Goal: Task Accomplishment & Management: Manage account settings

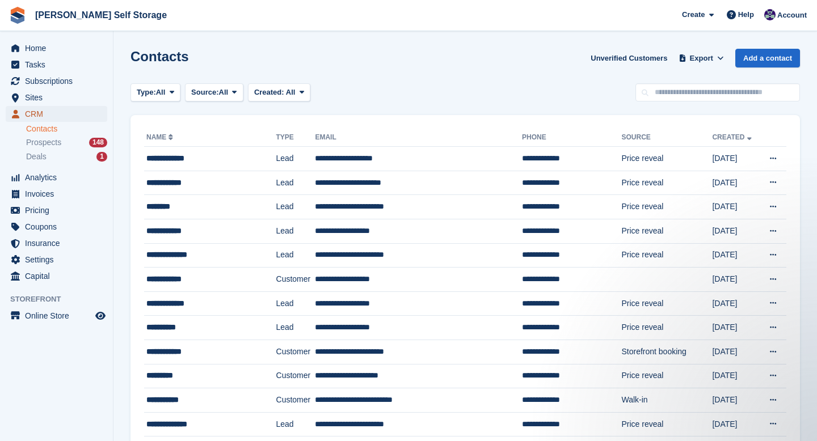
click at [40, 115] on span "CRM" at bounding box center [59, 114] width 68 height 16
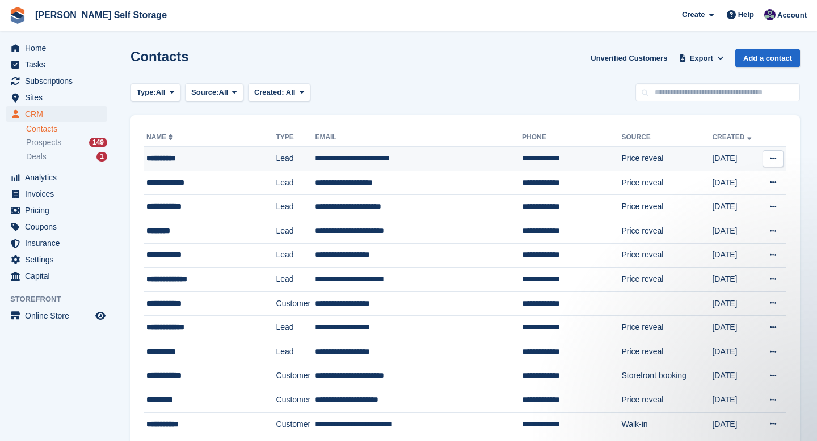
click at [159, 161] on div "**********" at bounding box center [203, 159] width 114 height 12
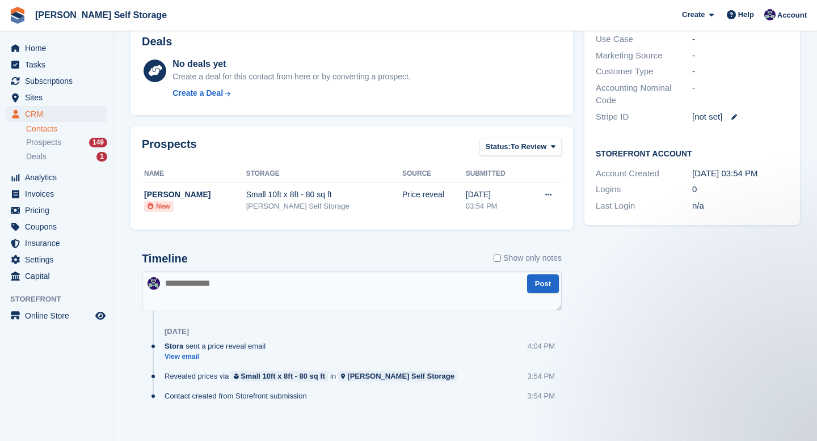
scroll to position [281, 0]
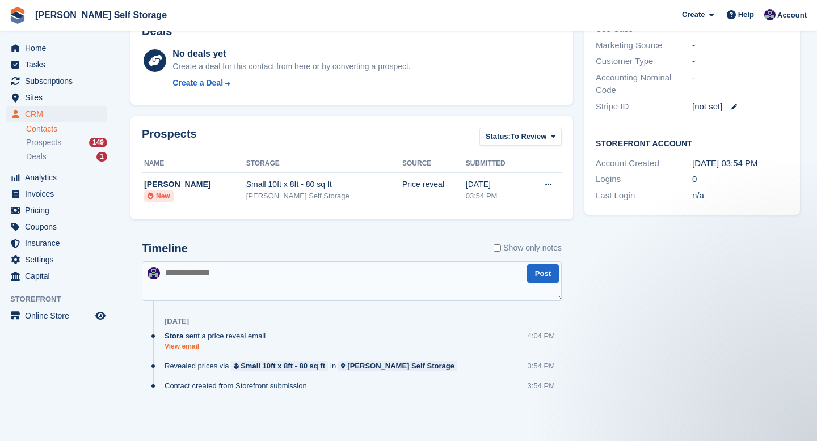
click at [196, 347] on link "View email" at bounding box center [218, 347] width 107 height 10
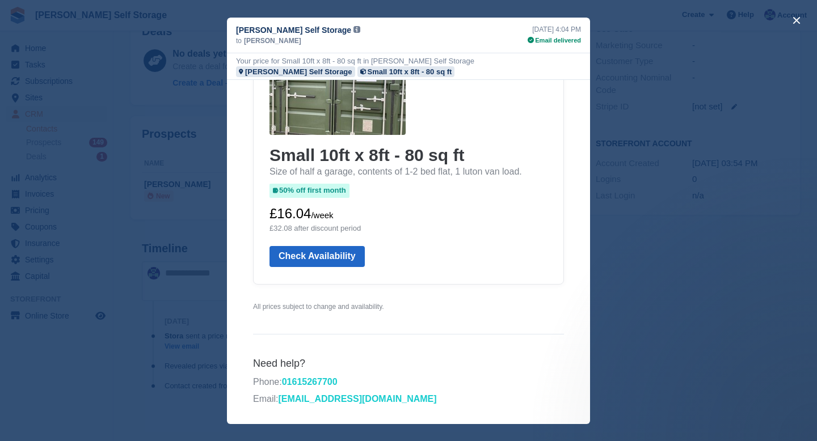
scroll to position [0, 0]
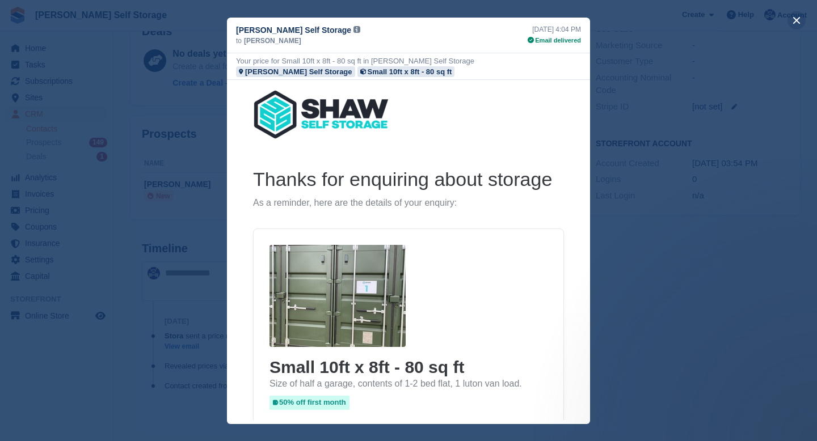
click at [803, 18] on button "close" at bounding box center [797, 20] width 18 height 18
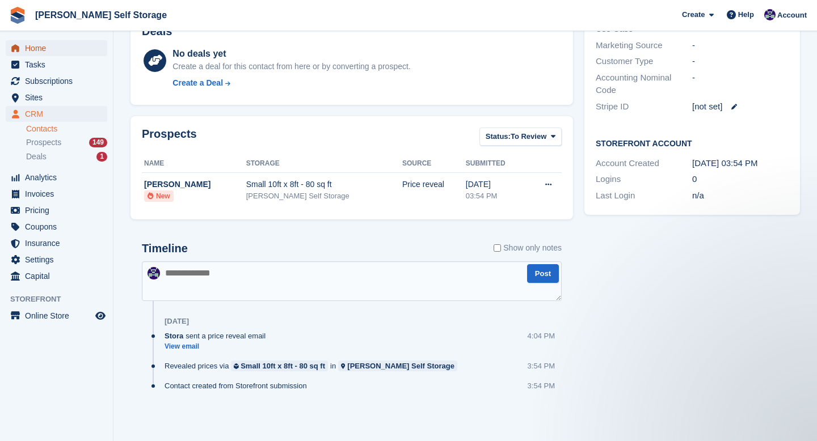
click at [48, 53] on span "Home" at bounding box center [59, 48] width 68 height 16
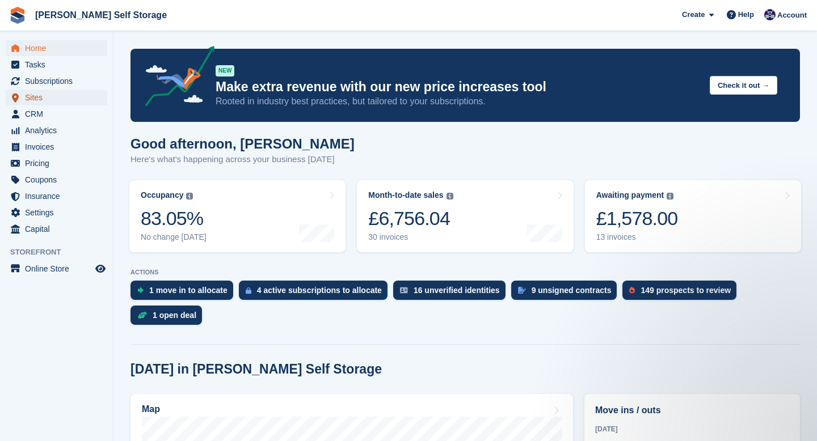
click at [40, 99] on span "Sites" at bounding box center [59, 98] width 68 height 16
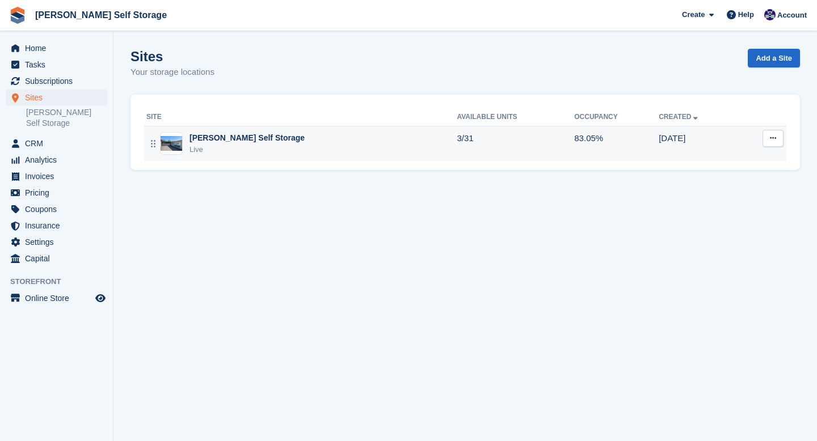
click at [225, 143] on div "[PERSON_NAME] Self Storage" at bounding box center [247, 138] width 115 height 12
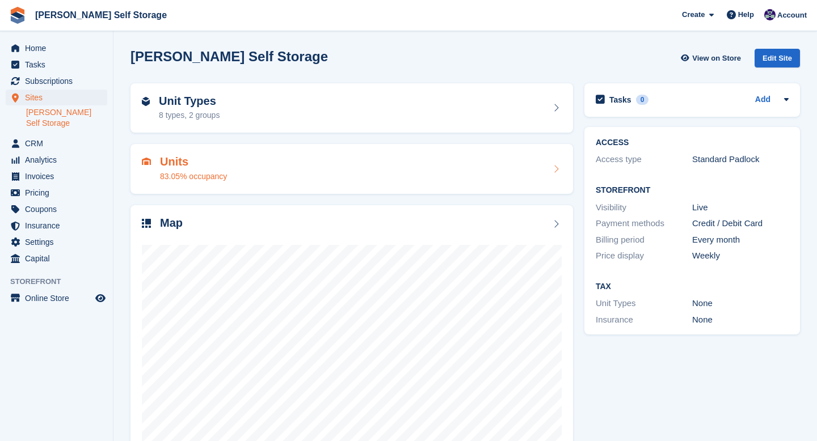
click at [201, 180] on div "83.05% occupancy" at bounding box center [193, 177] width 67 height 12
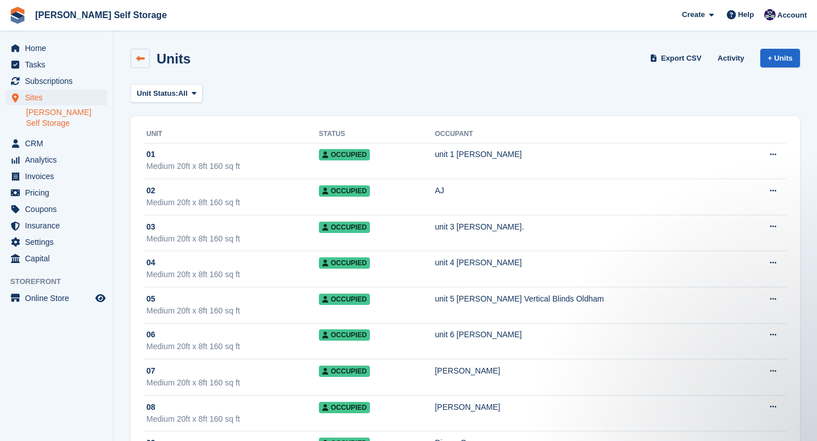
click at [142, 63] on link at bounding box center [140, 58] width 19 height 19
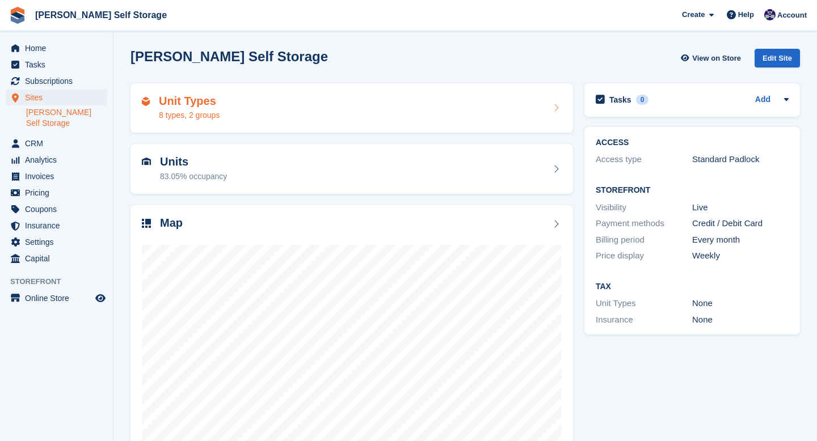
click at [200, 115] on div "8 types, 2 groups" at bounding box center [189, 116] width 61 height 12
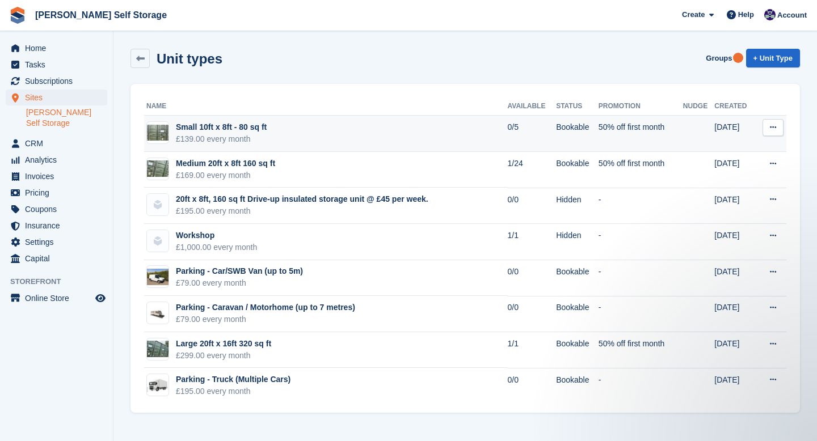
click at [691, 142] on td at bounding box center [698, 134] width 31 height 36
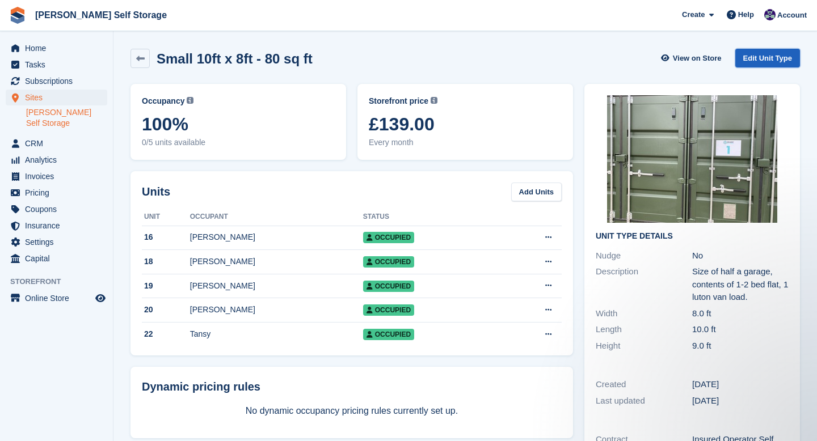
click at [754, 55] on link "Edit Unit Type" at bounding box center [767, 58] width 65 height 19
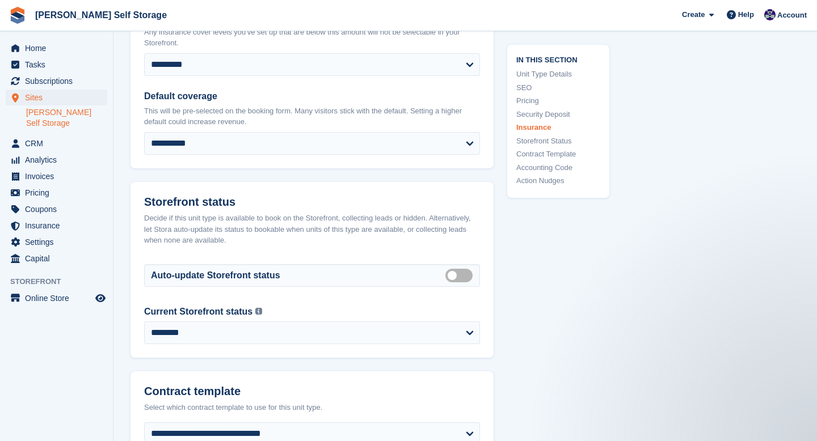
scroll to position [1729, 0]
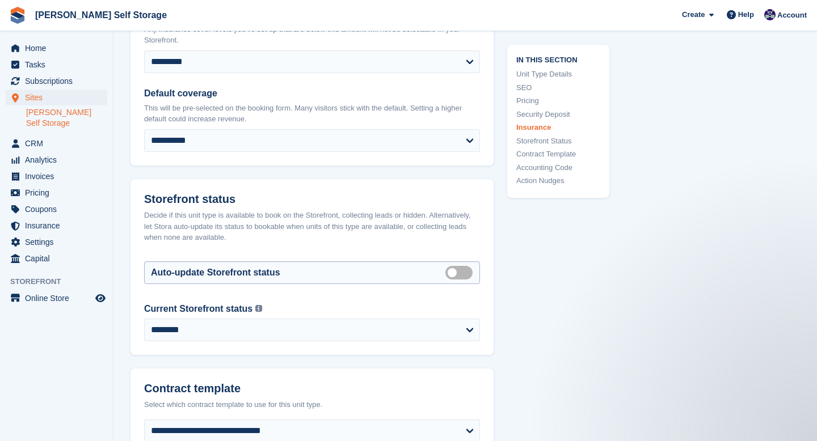
click at [456, 272] on label "Auto manage storefront status" at bounding box center [461, 273] width 32 height 2
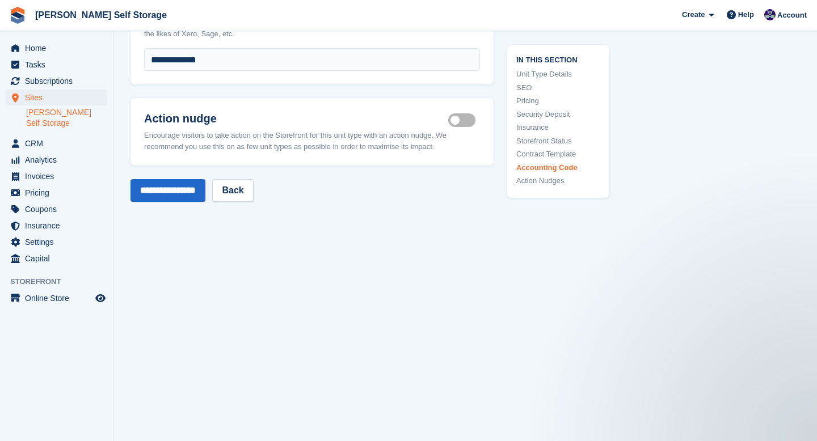
scroll to position [2247, 0]
click at [182, 200] on input "**********" at bounding box center [168, 188] width 75 height 23
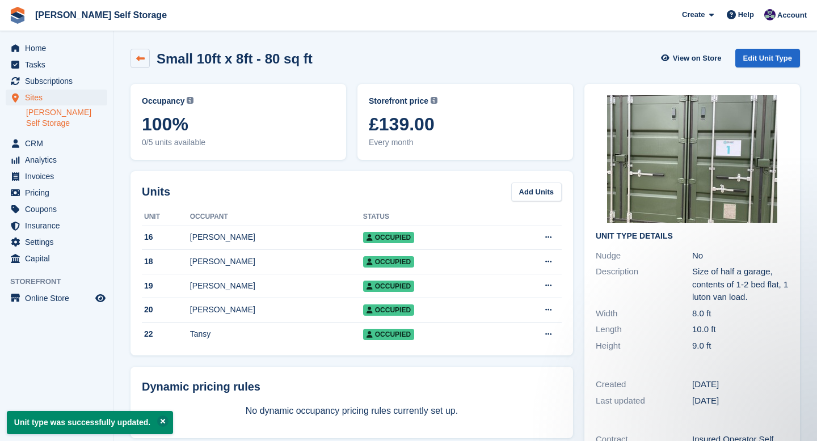
click at [147, 61] on link at bounding box center [140, 58] width 19 height 19
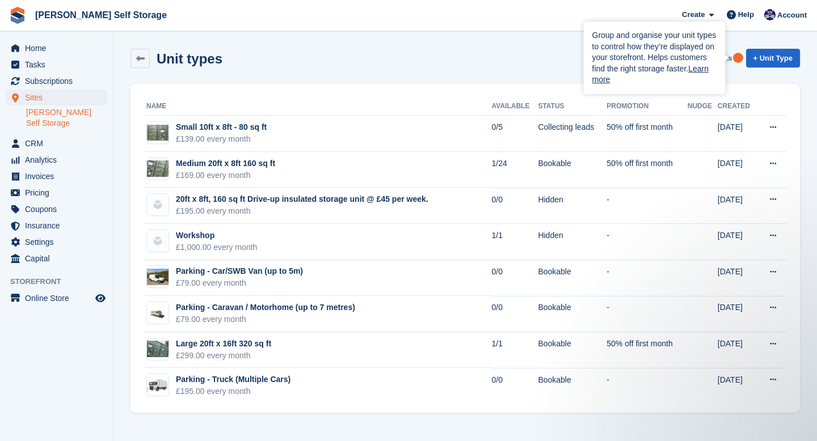
click at [737, 59] on icon "Tooltip anchor" at bounding box center [737, 57] width 7 height 7
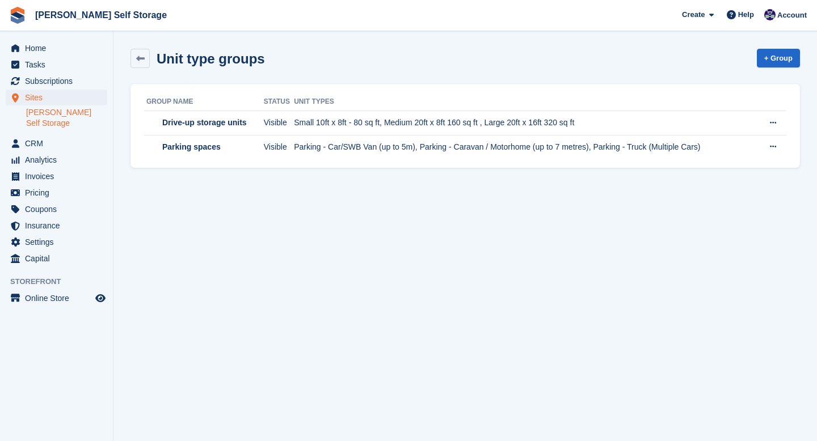
click at [553, 56] on div "Unit type groups + Group" at bounding box center [466, 58] width 670 height 19
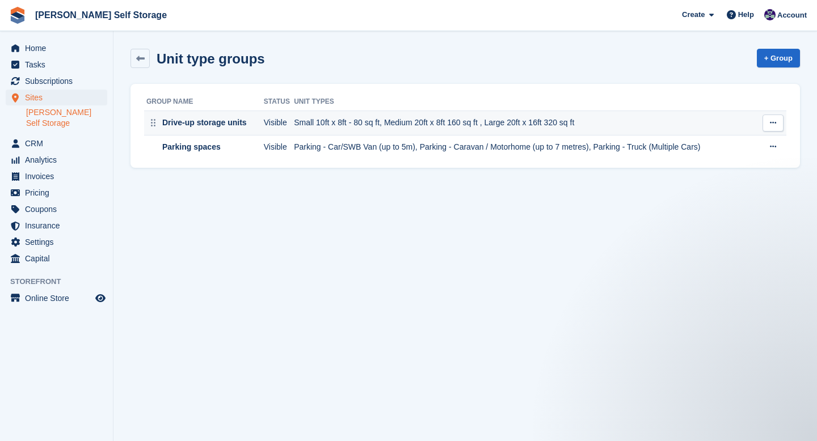
click at [208, 128] on div "Drive-up storage units" at bounding box center [203, 123] width 87 height 12
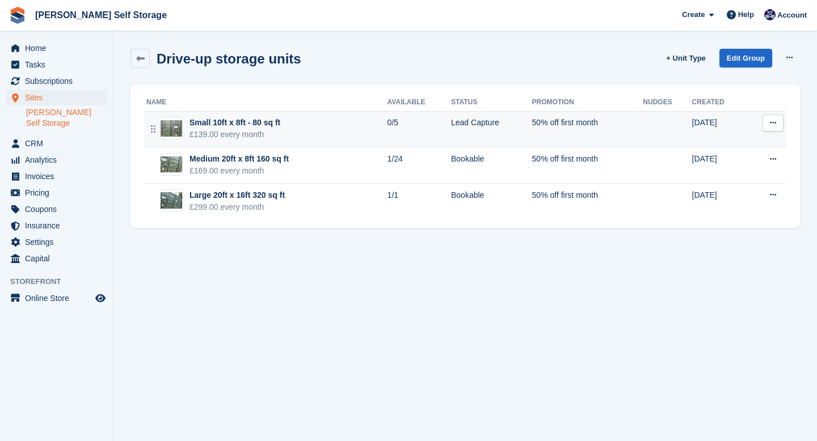
click at [250, 128] on div "Small 10ft x 8ft - 80 sq ft" at bounding box center [235, 123] width 91 height 12
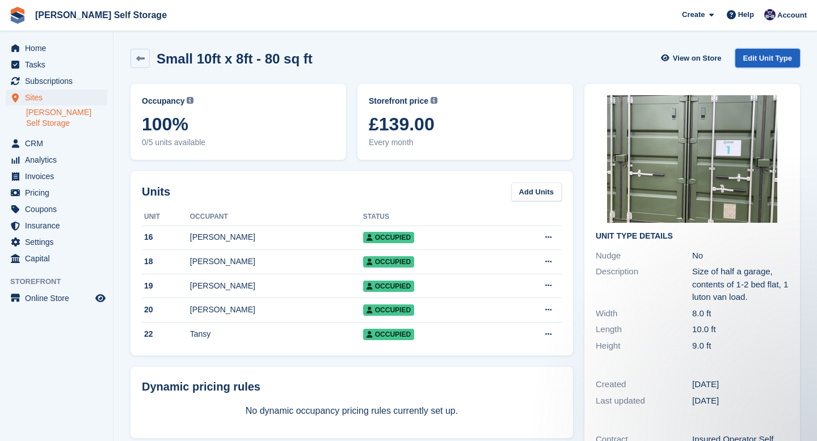
click at [763, 64] on link "Edit Unit Type" at bounding box center [767, 58] width 65 height 19
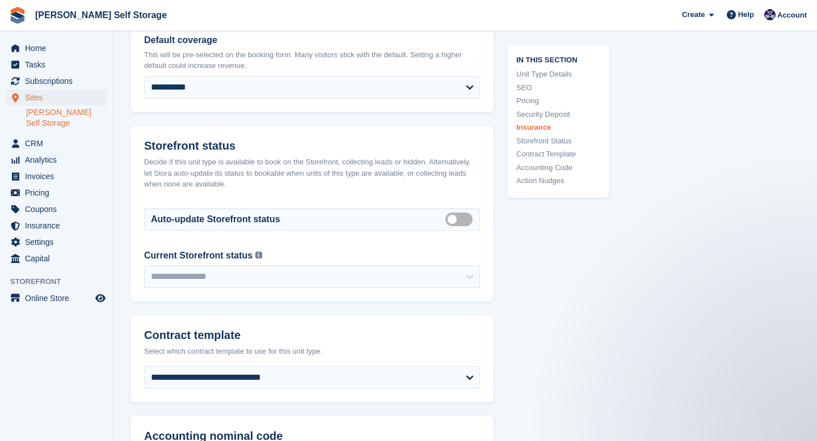
scroll to position [1871, 0]
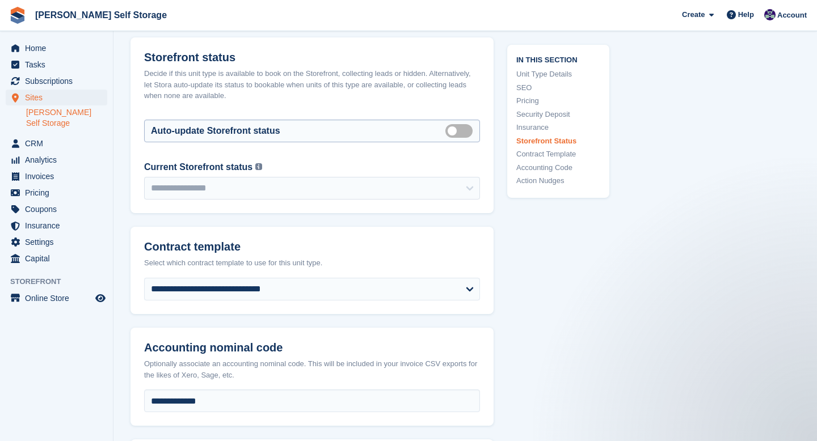
click at [463, 130] on label "Auto manage storefront status" at bounding box center [461, 131] width 32 height 2
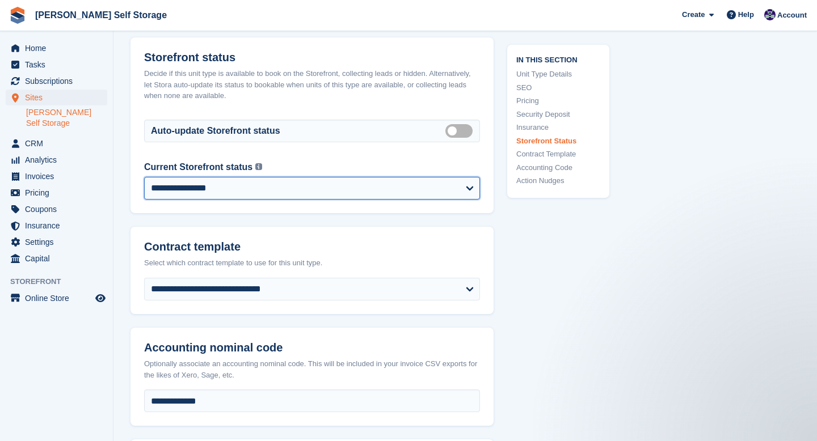
click at [431, 182] on select "**********" at bounding box center [312, 188] width 336 height 23
click at [144, 177] on select "**********" at bounding box center [312, 188] width 336 height 23
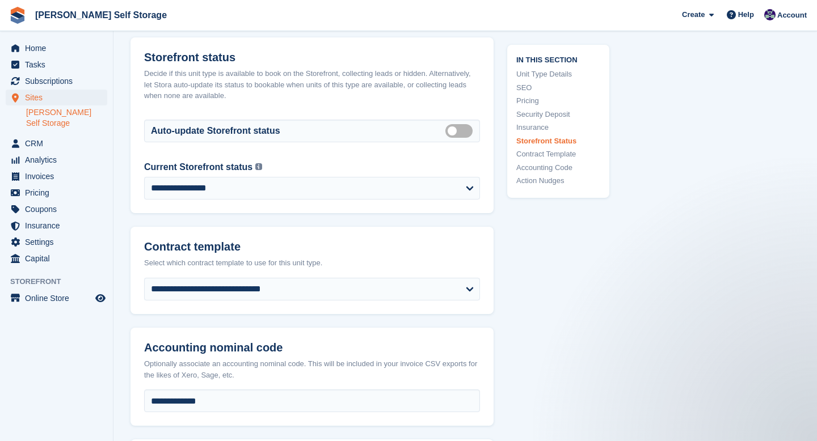
click at [512, 192] on div "In this section Unit Type Details SEO Pricing Security Deposit Insurance Storef…" at bounding box center [558, 120] width 102 height 153
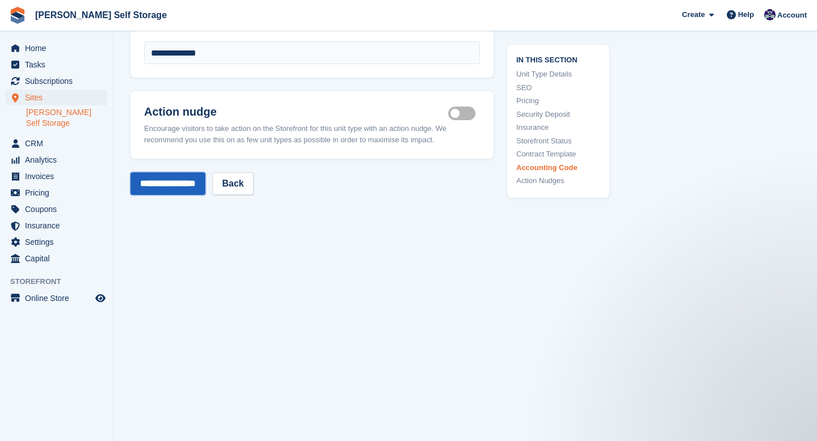
click at [205, 183] on input "**********" at bounding box center [168, 183] width 75 height 23
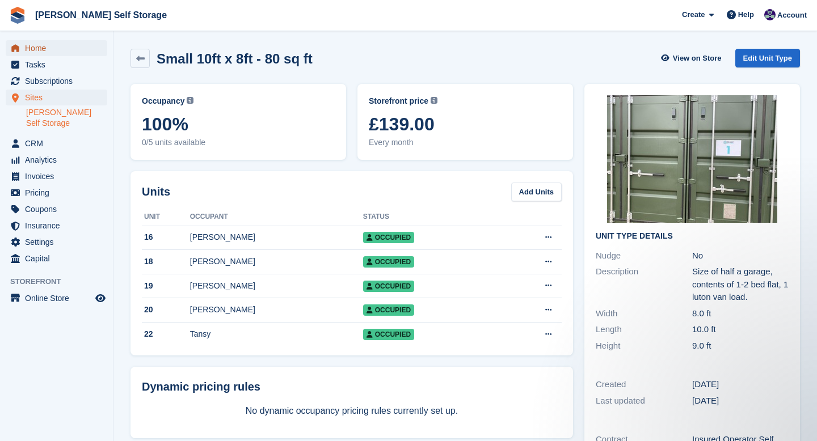
click at [46, 50] on span "Home" at bounding box center [59, 48] width 68 height 16
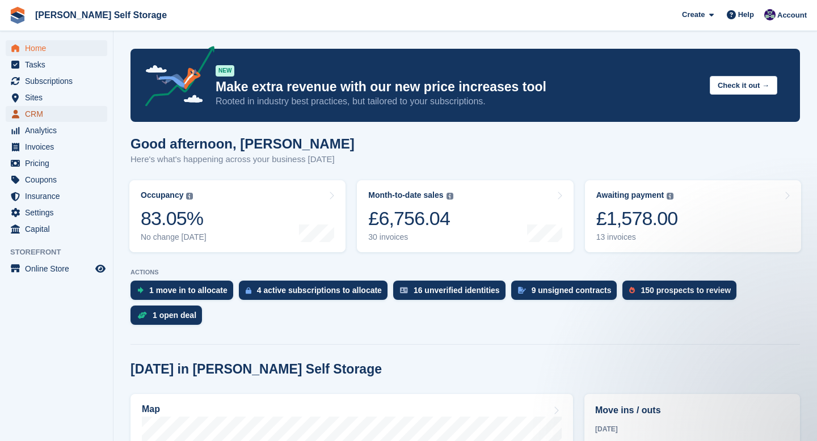
click at [41, 116] on span "CRM" at bounding box center [59, 114] width 68 height 16
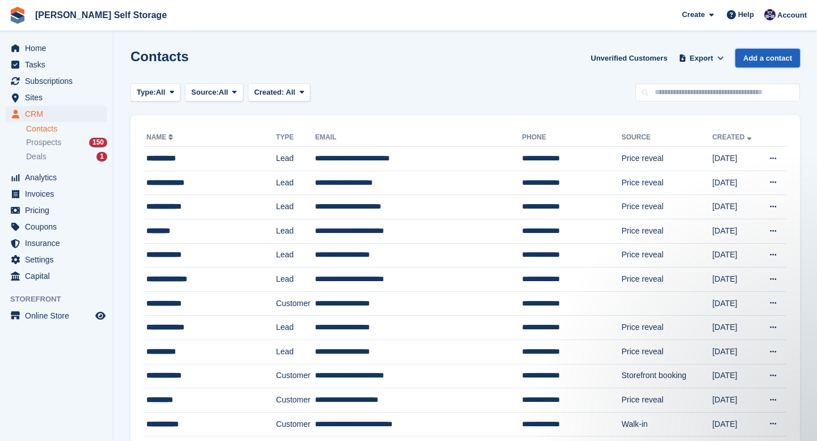
click at [765, 60] on link "Add a contact" at bounding box center [767, 58] width 65 height 19
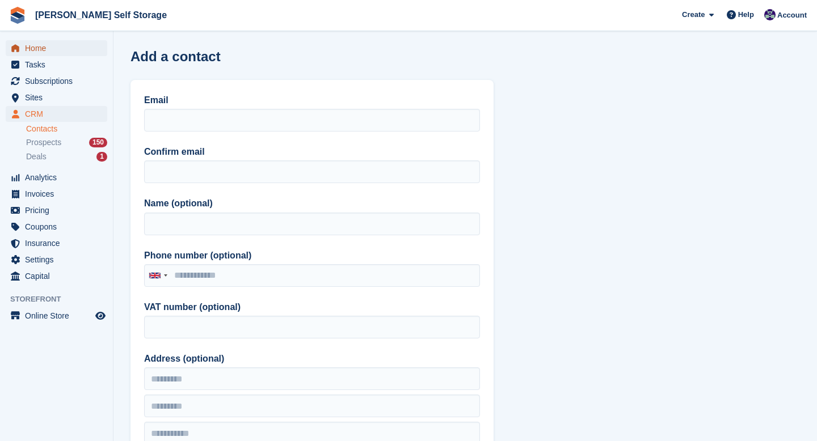
click at [37, 53] on span "Home" at bounding box center [59, 48] width 68 height 16
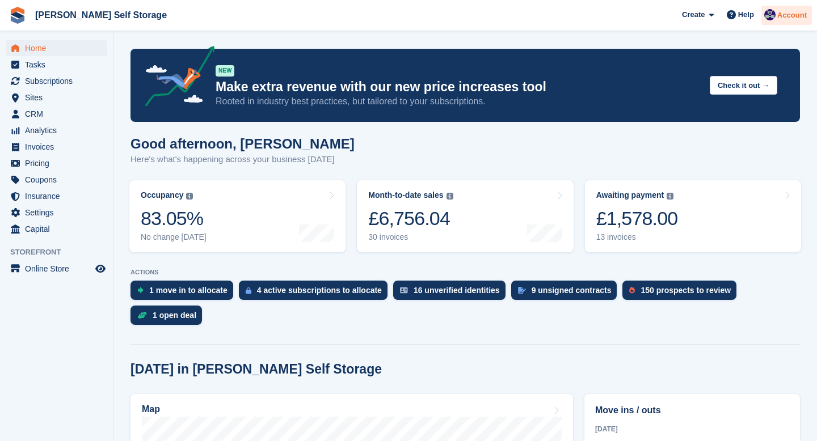
click at [787, 18] on span "Account" at bounding box center [792, 15] width 30 height 11
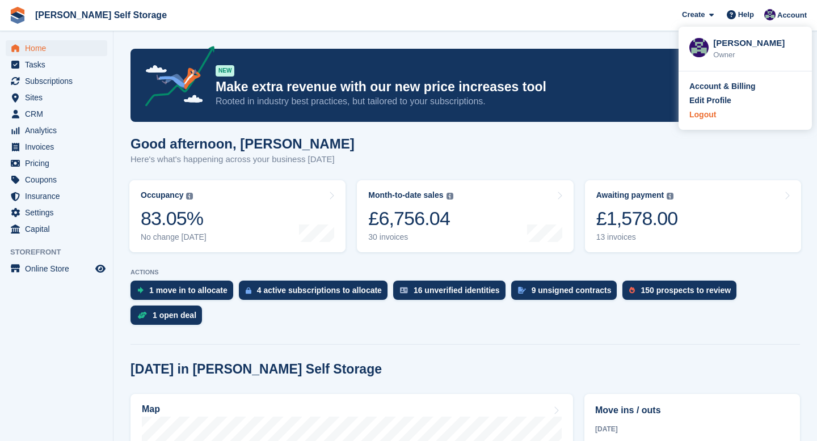
click at [719, 119] on div "Logout" at bounding box center [745, 115] width 112 height 12
